Goal: Use online tool/utility: Utilize a website feature to perform a specific function

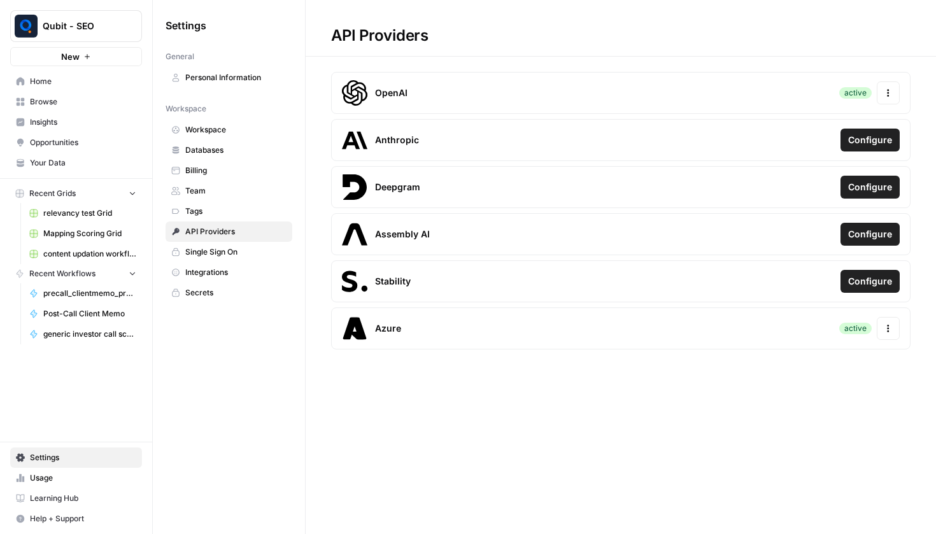
click at [96, 87] on link "Home" at bounding box center [76, 81] width 132 height 20
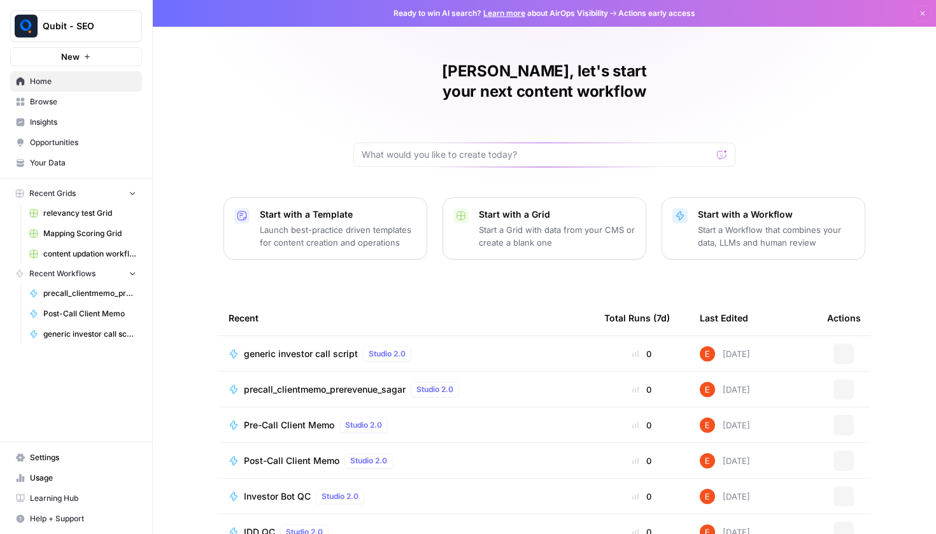
click at [279, 455] on span "Post-Call Client Memo" at bounding box center [292, 461] width 96 height 13
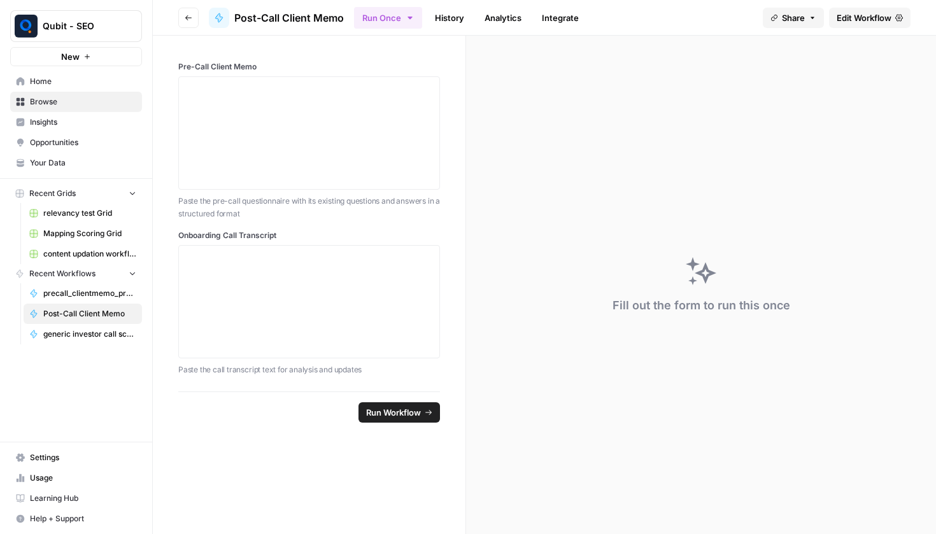
click at [449, 21] on link "History" at bounding box center [449, 18] width 45 height 20
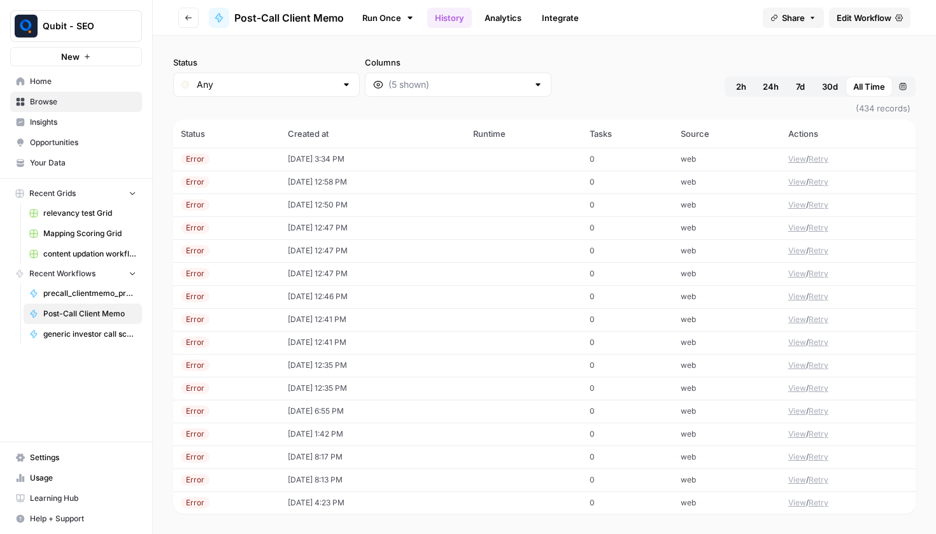
click at [336, 150] on td "10/06/25 at 3:34 PM" at bounding box center [372, 159] width 185 height 23
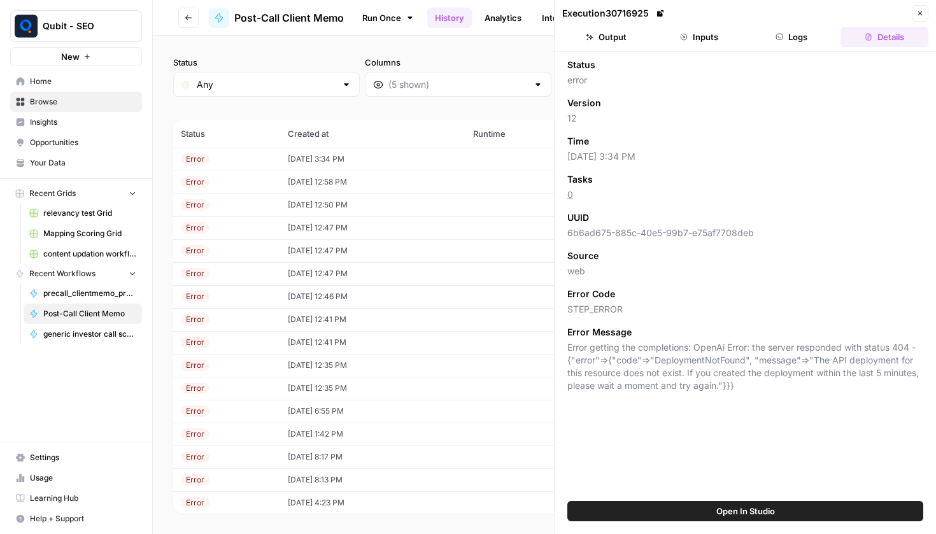
click at [618, 43] on button "Output" at bounding box center [606, 37] width 88 height 20
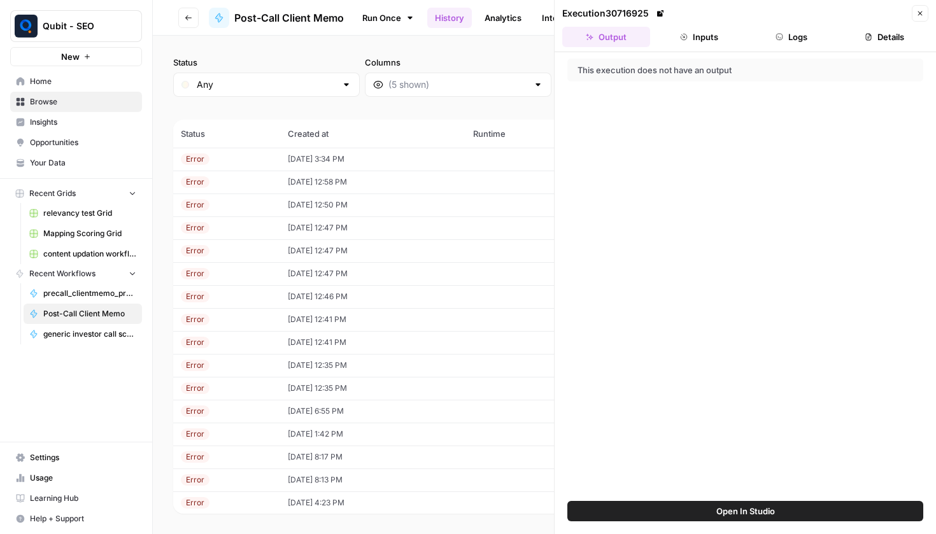
click at [672, 33] on button "Inputs" at bounding box center [699, 37] width 88 height 20
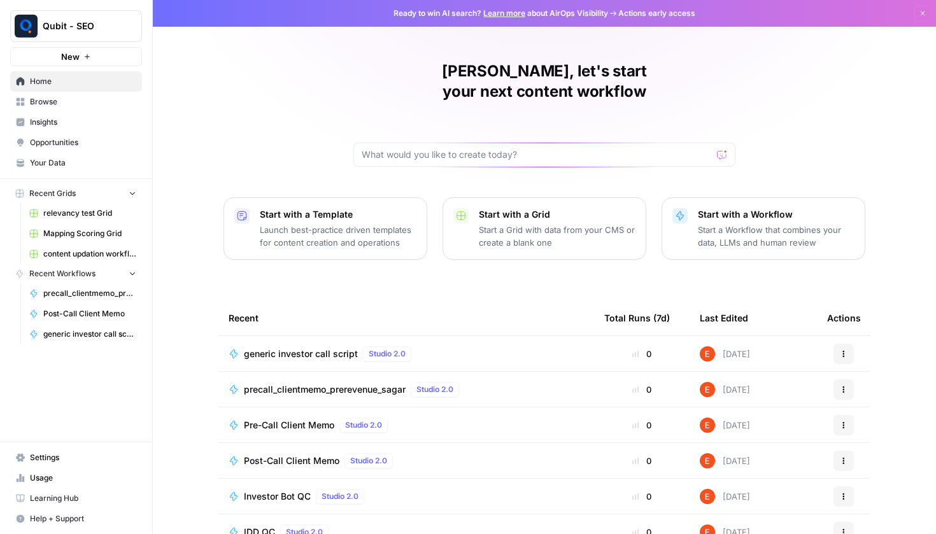
click at [294, 419] on span "Pre-Call Client Memo" at bounding box center [289, 425] width 90 height 13
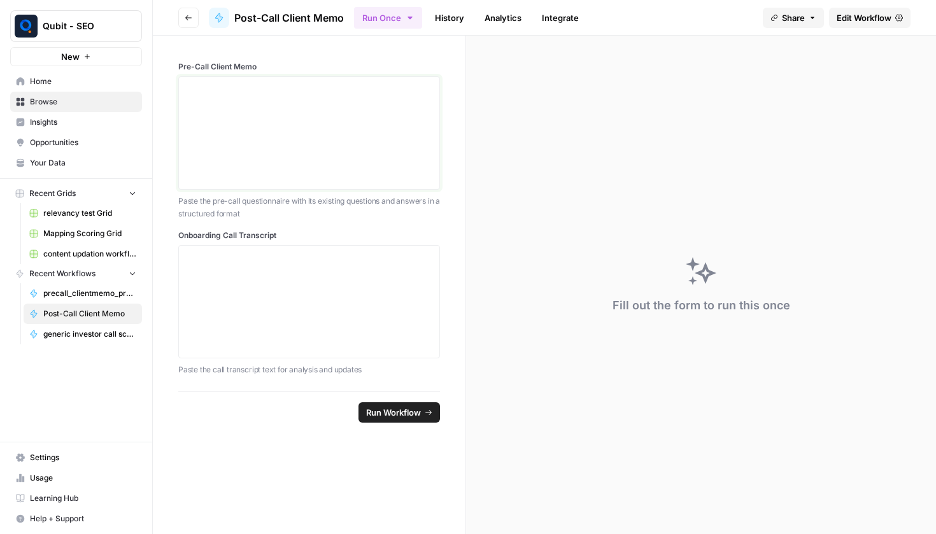
click at [343, 109] on div at bounding box center [309, 133] width 245 height 102
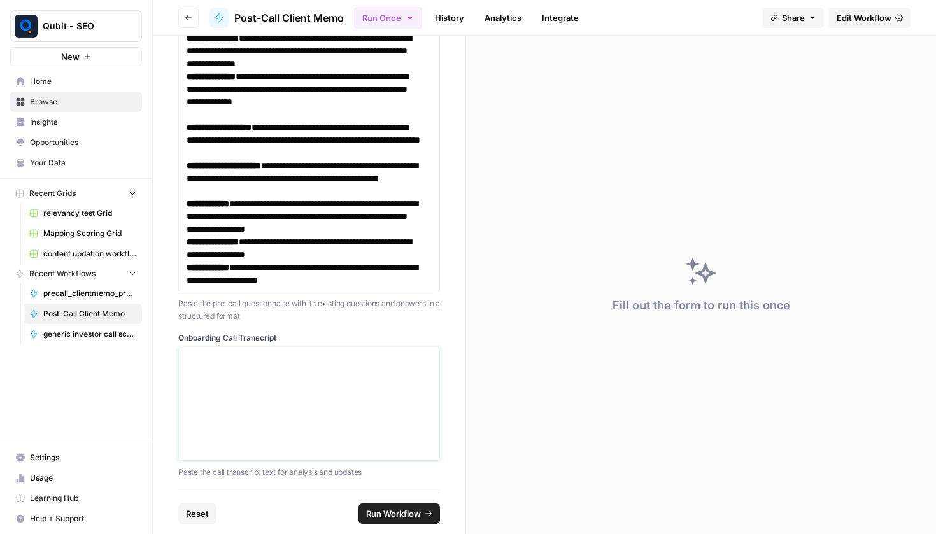
click at [253, 392] on div at bounding box center [309, 404] width 245 height 102
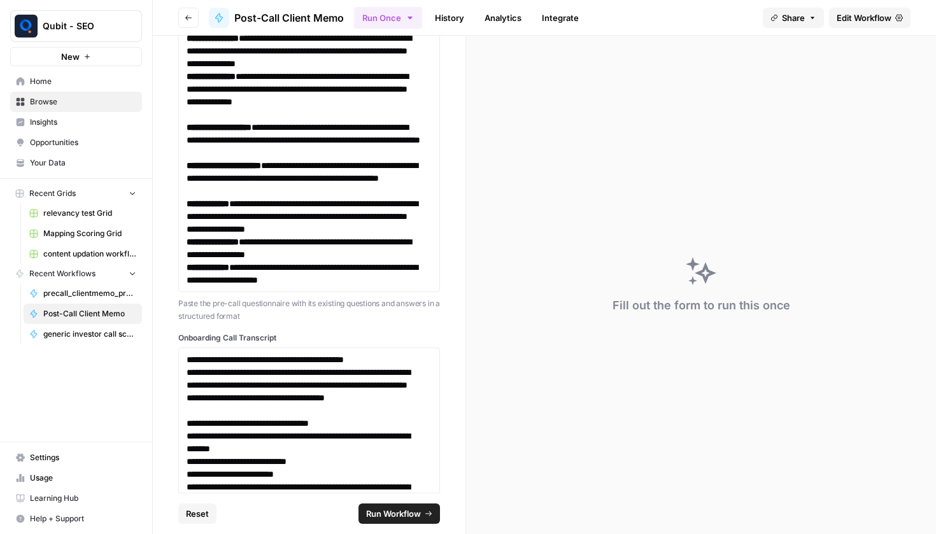
click at [376, 509] on span "Run Workflow" at bounding box center [393, 513] width 55 height 13
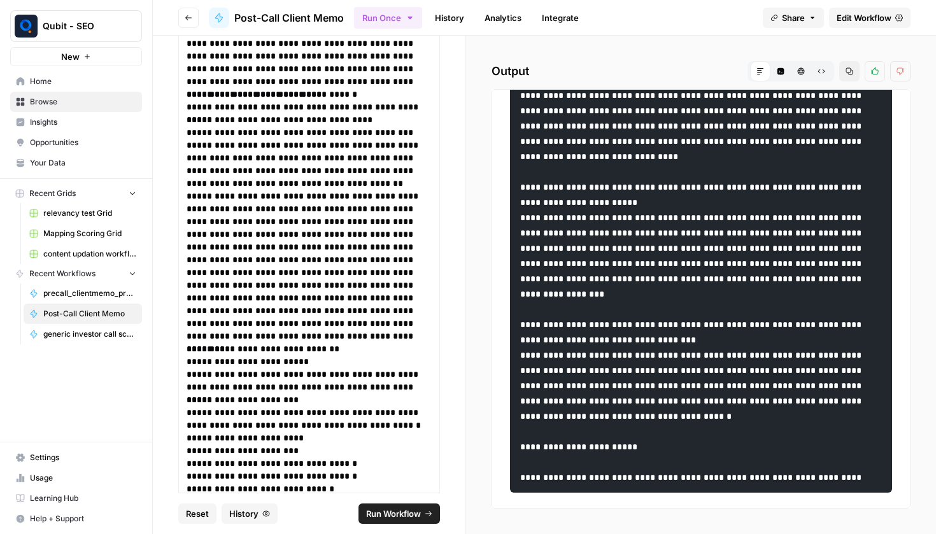
scroll to position [10458, 0]
